Goal: Navigation & Orientation: Find specific page/section

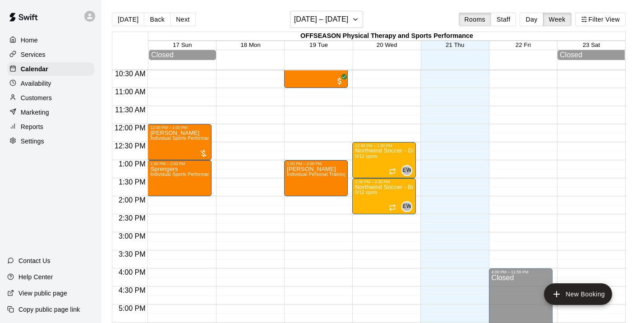
scroll to position [287, 0]
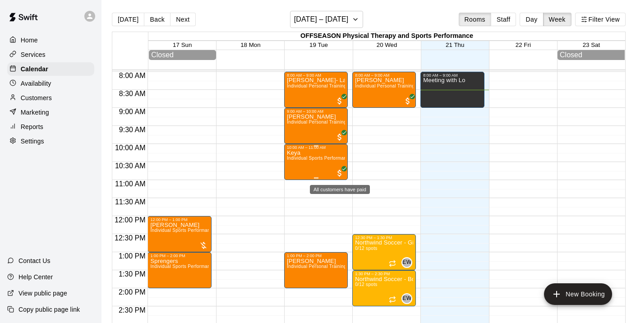
click at [339, 176] on span "All customers have paid" at bounding box center [339, 173] width 9 height 9
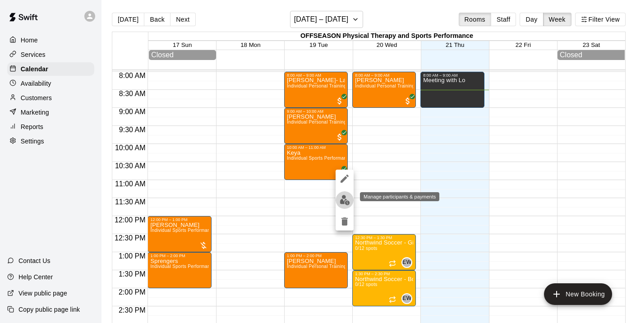
click at [347, 201] on img "edit" at bounding box center [344, 200] width 10 height 10
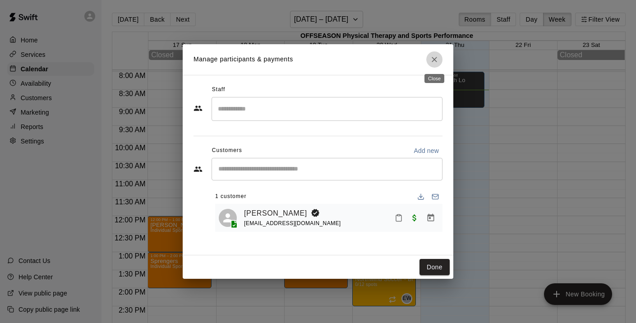
click at [434, 67] on button "Close" at bounding box center [434, 59] width 16 height 16
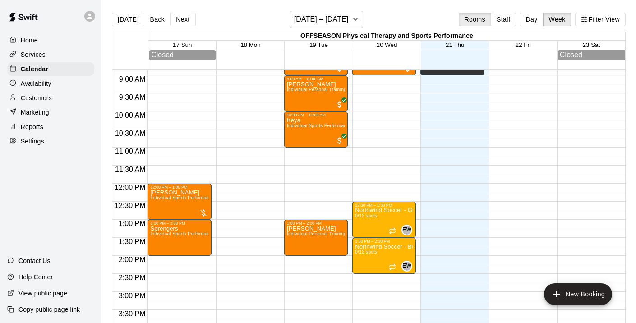
scroll to position [322, 0]
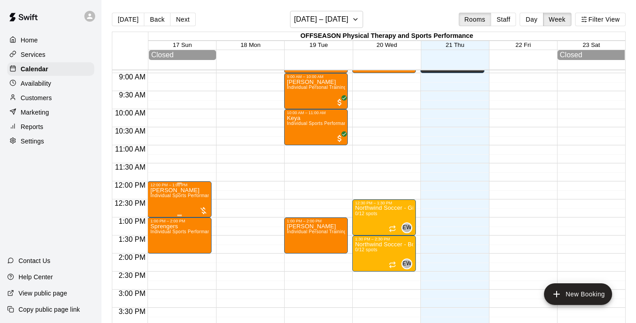
click at [203, 210] on div at bounding box center [203, 210] width 9 height 9
click at [238, 28] on div at bounding box center [318, 161] width 636 height 323
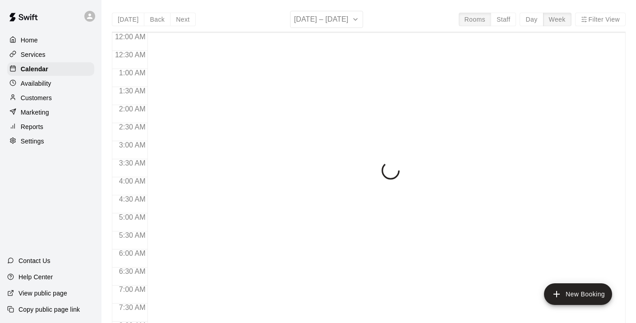
scroll to position [324, 0]
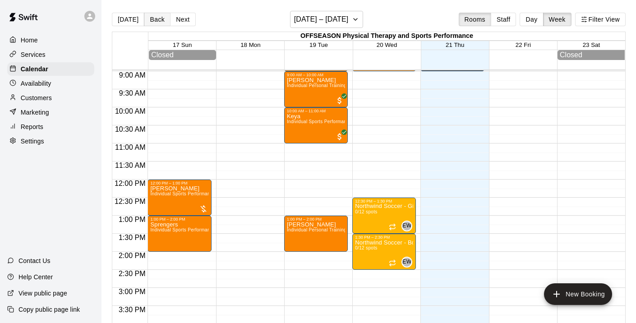
click at [155, 18] on button "Back" at bounding box center [157, 20] width 27 height 14
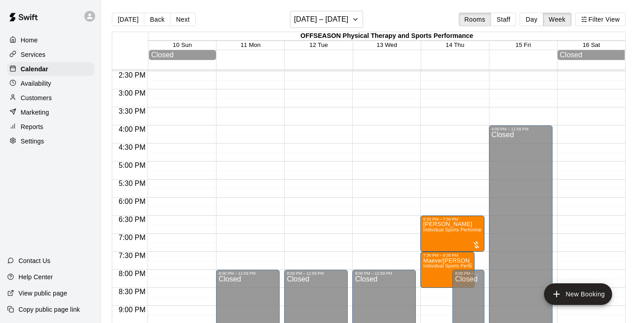
scroll to position [604, 0]
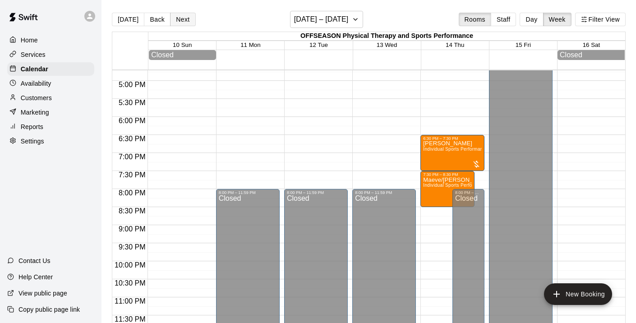
click at [179, 23] on button "Next" at bounding box center [182, 20] width 25 height 14
